Goal: Task Accomplishment & Management: Complete application form

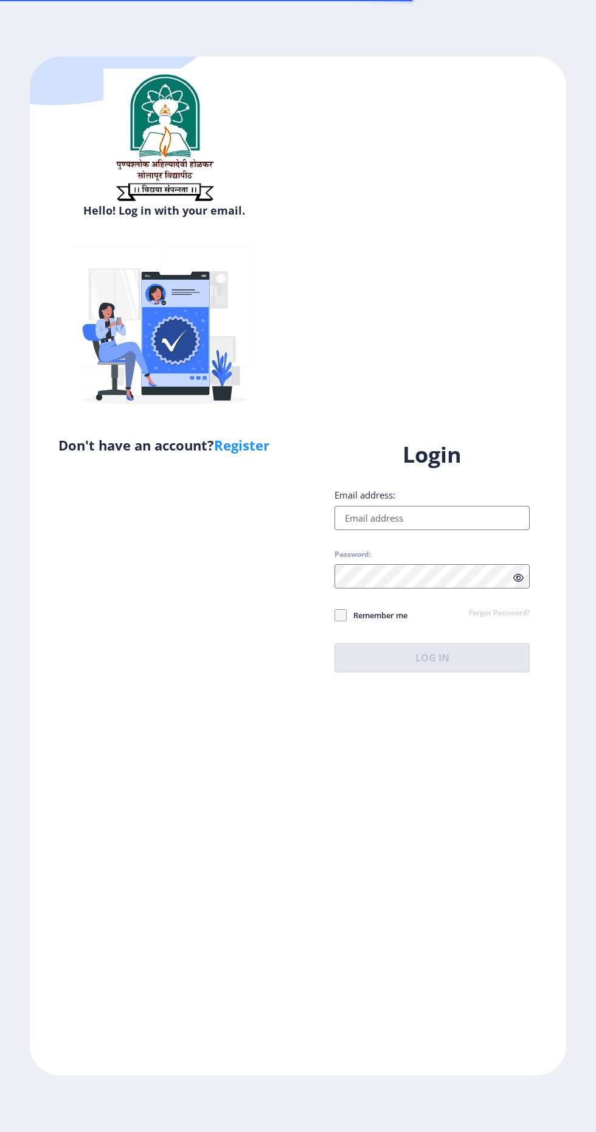
click at [459, 530] on input "Email address:" at bounding box center [432, 518] width 195 height 24
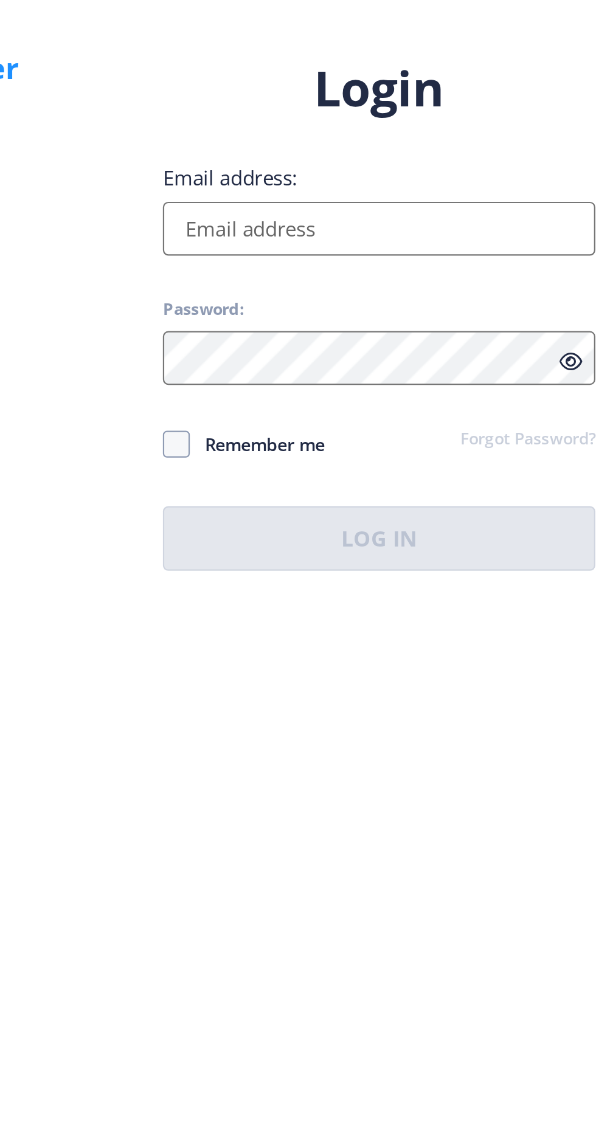
type input "[EMAIL_ADDRESS][DOMAIN_NAME]"
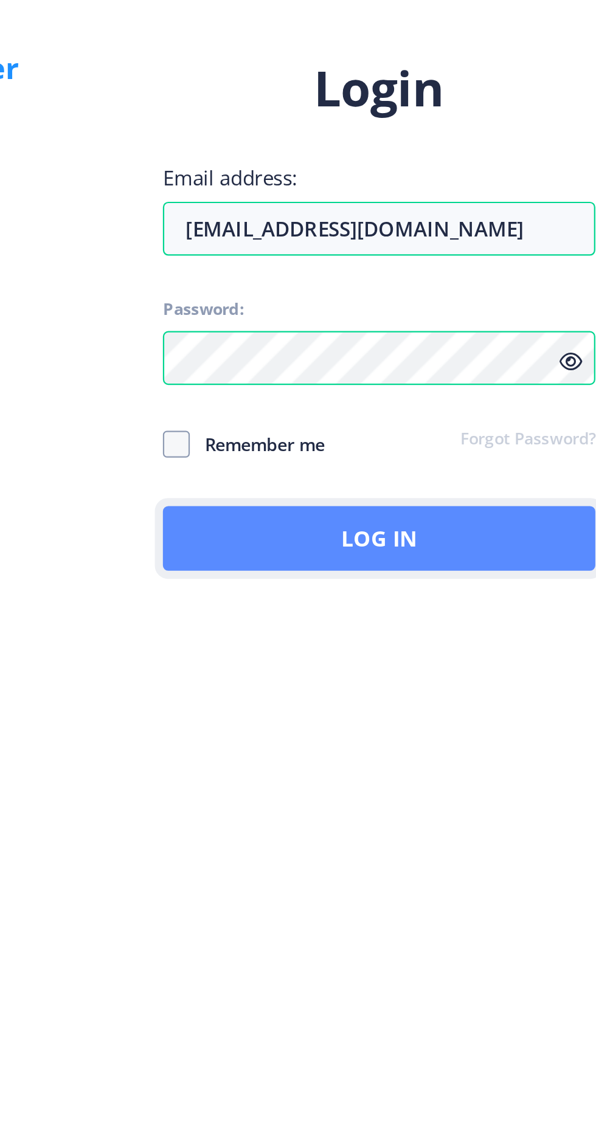
click at [480, 673] on button "Log In" at bounding box center [432, 657] width 195 height 29
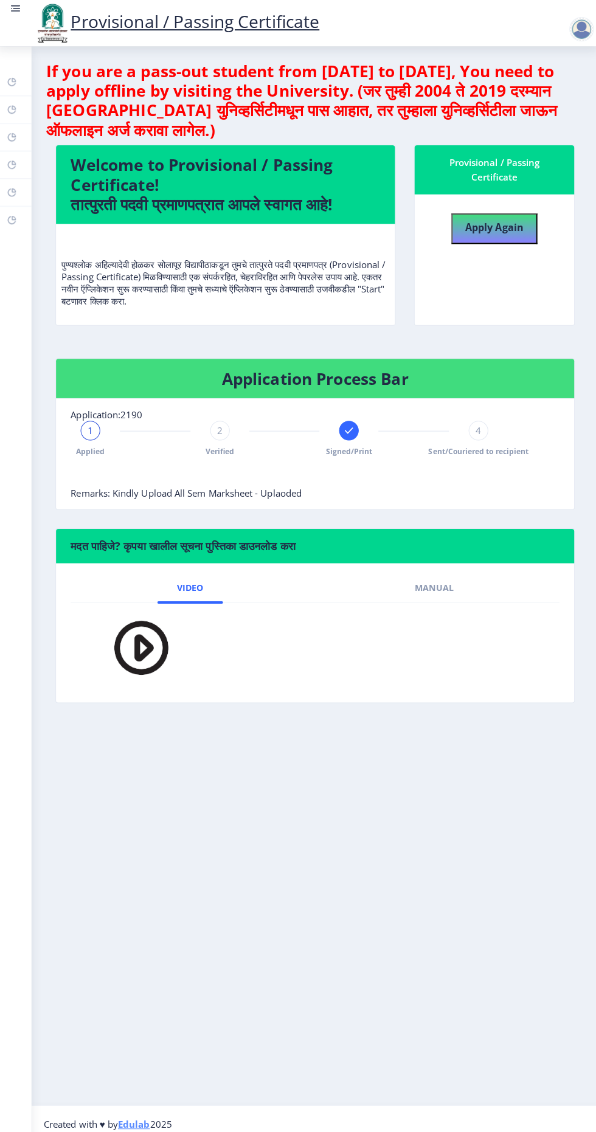
click at [18, 28] on link at bounding box center [18, 22] width 12 height 41
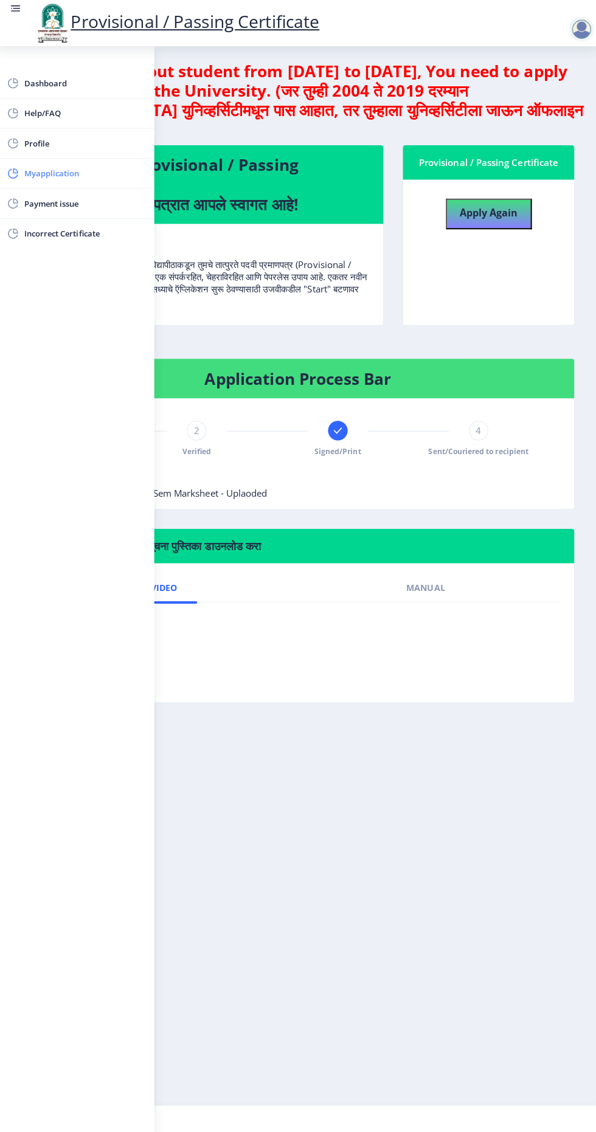
click at [50, 176] on span "Myapplication" at bounding box center [86, 172] width 119 height 15
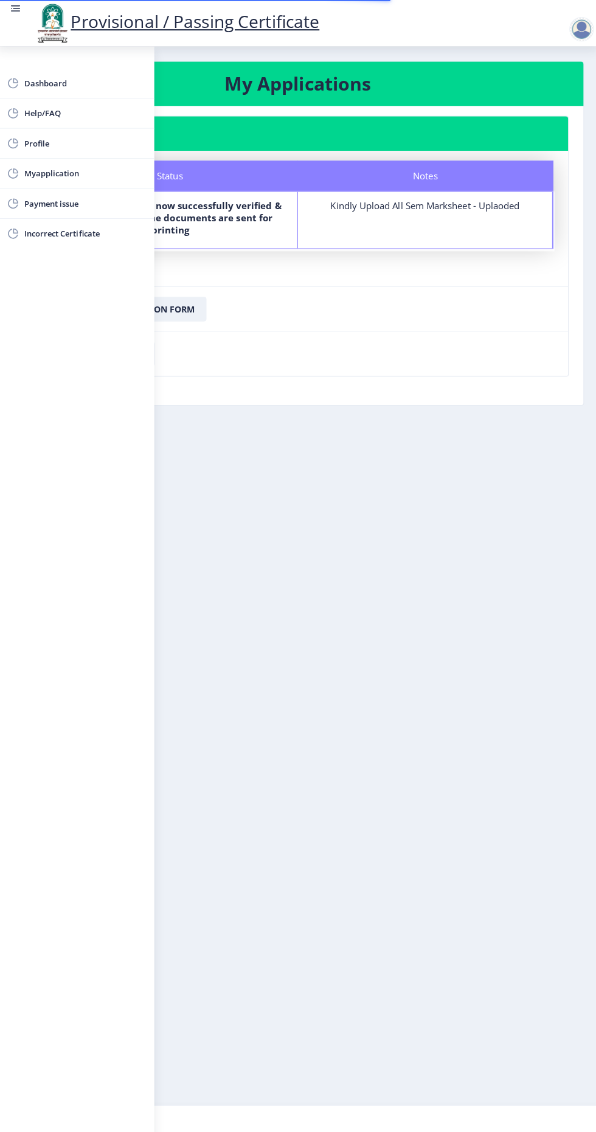
click at [14, 9] on circle at bounding box center [14, 8] width 1 height 1
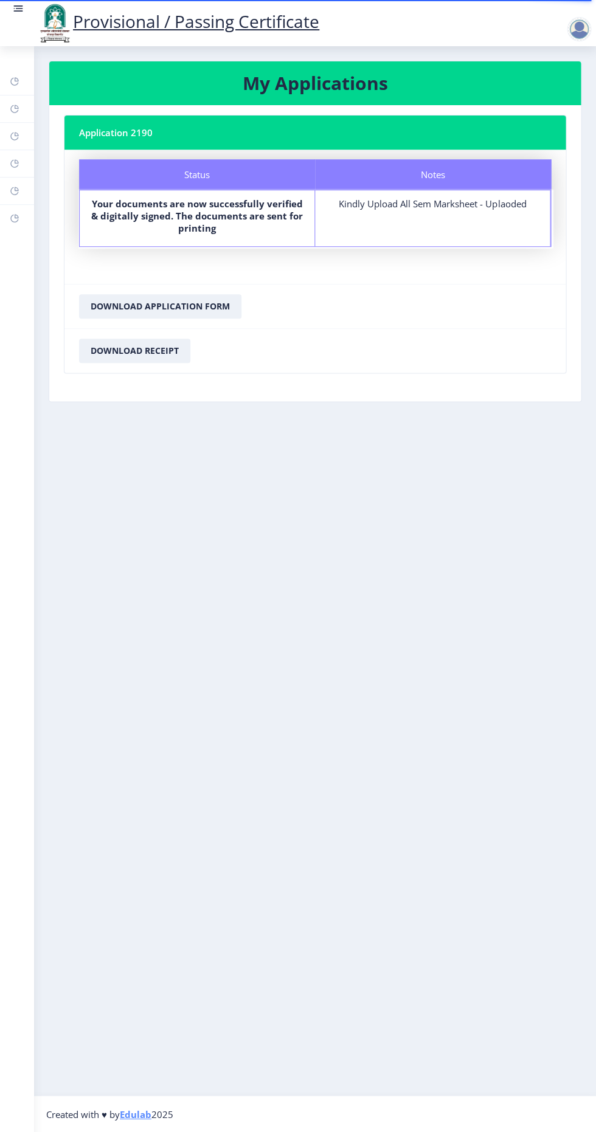
click at [18, 9] on rect at bounding box center [19, 8] width 7 height 1
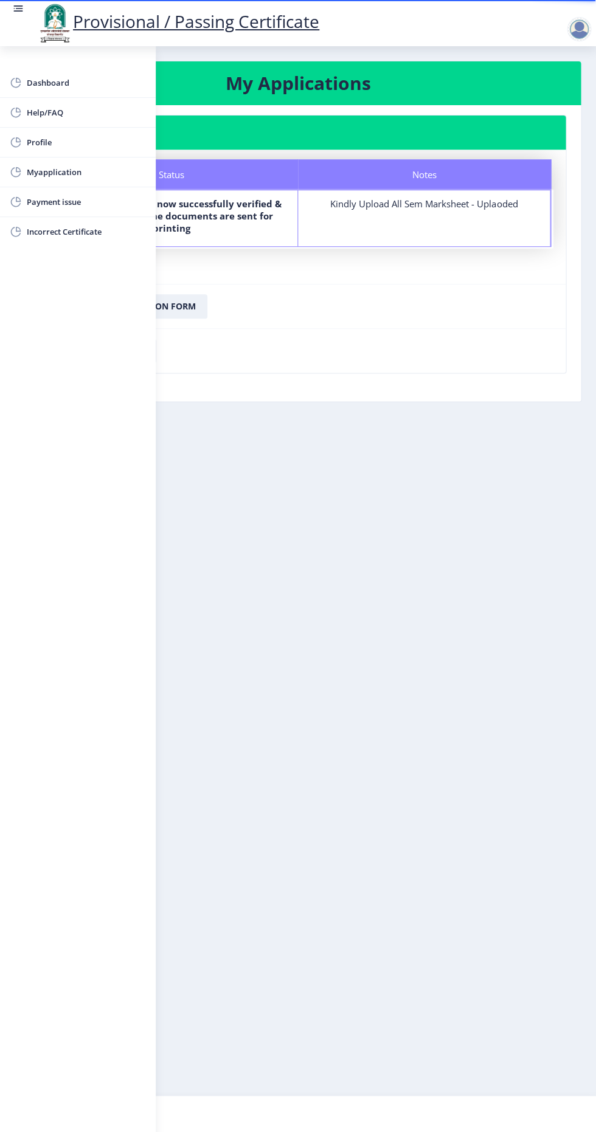
click at [581, 13] on div at bounding box center [582, 22] width 54 height 41
click at [575, 35] on div at bounding box center [579, 29] width 24 height 24
click at [541, 90] on span "Log out" at bounding box center [547, 95] width 78 height 15
